Goal: Find specific page/section

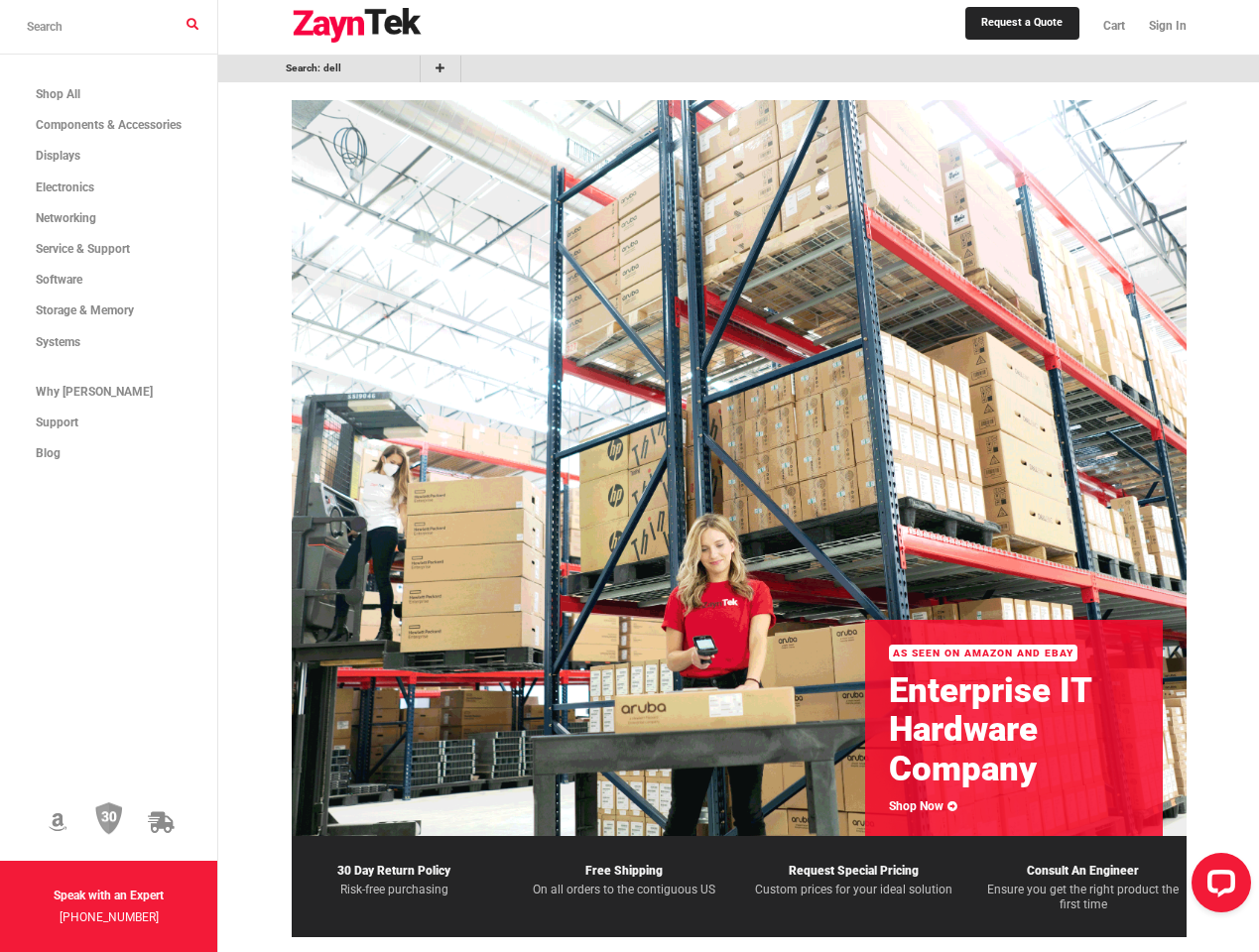
click at [67, 812] on icon at bounding box center [58, 822] width 18 height 21
click at [123, 802] on img at bounding box center [109, 819] width 28 height 34
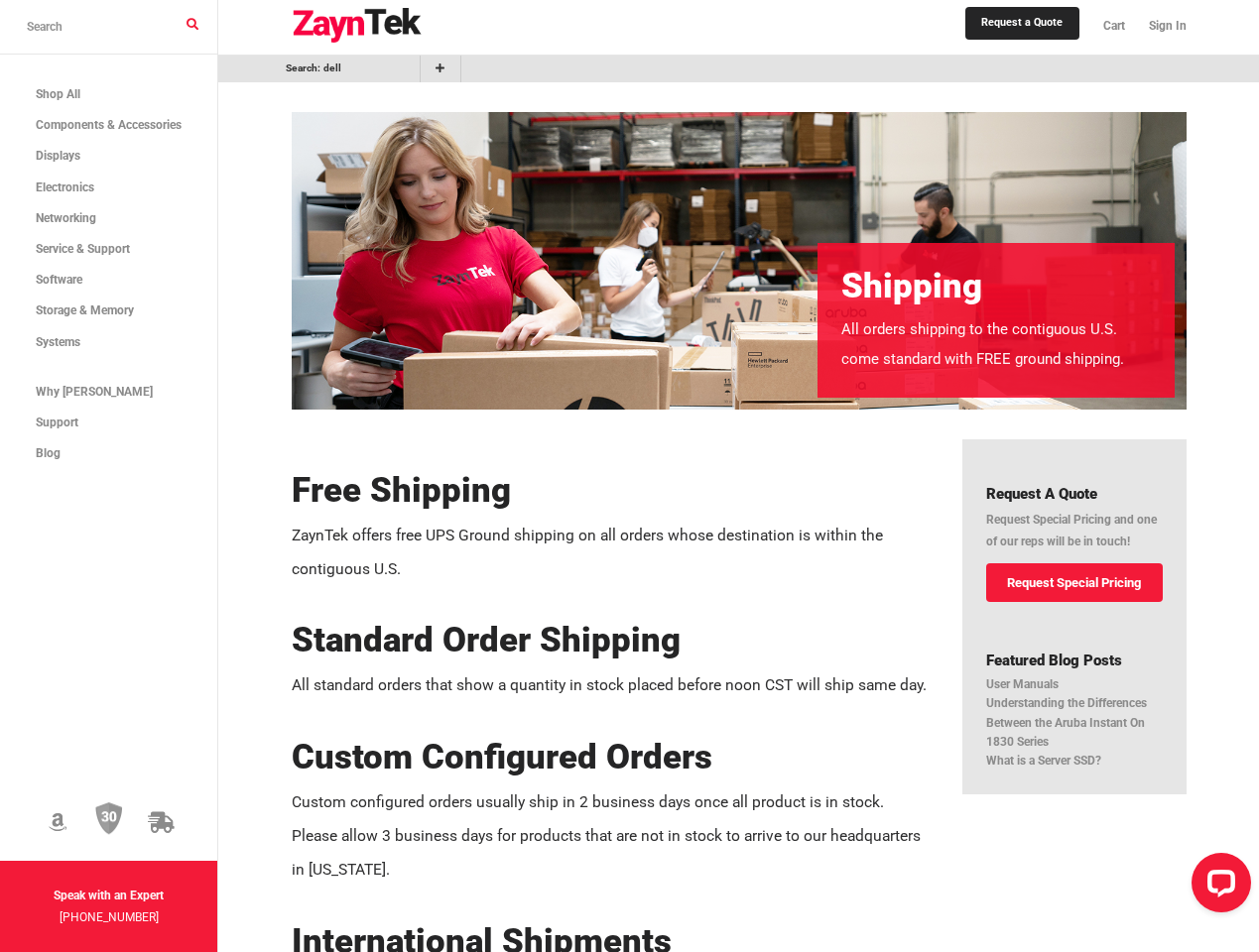
click at [174, 812] on icon at bounding box center [161, 822] width 26 height 21
click at [379, 28] on img at bounding box center [356, 26] width 131 height 36
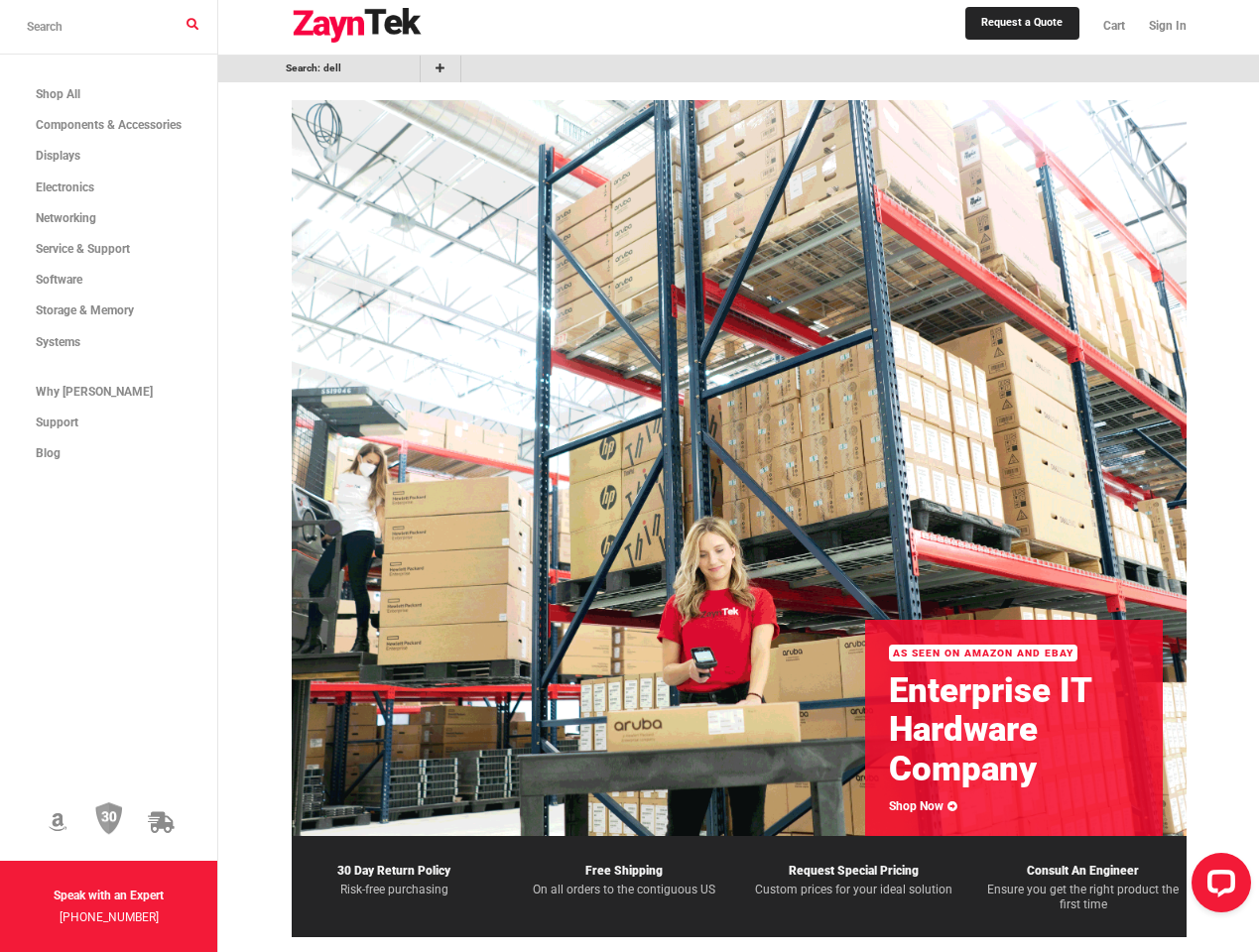
click at [1173, 30] on link "Sign In" at bounding box center [1162, 26] width 50 height 43
click at [367, 71] on link "Search: dell" at bounding box center [314, 69] width 170 height 16
